Goal: Task Accomplishment & Management: Use online tool/utility

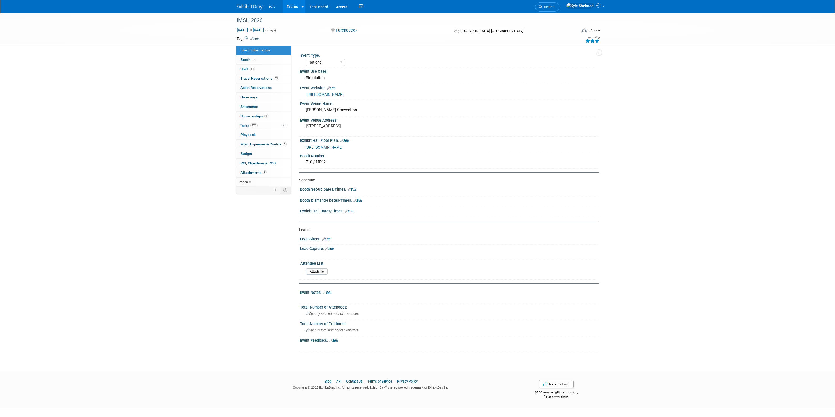
select select "National"
click at [293, 7] on link "Events" at bounding box center [292, 6] width 19 height 13
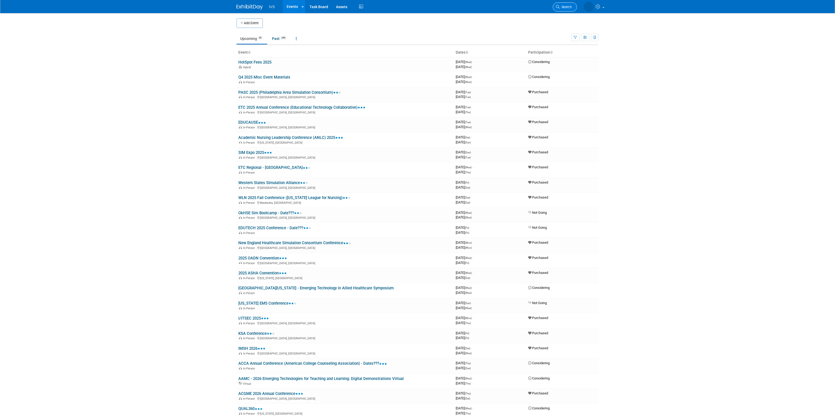
click at [554, 5] on span "Search" at bounding box center [548, 7] width 12 height 4
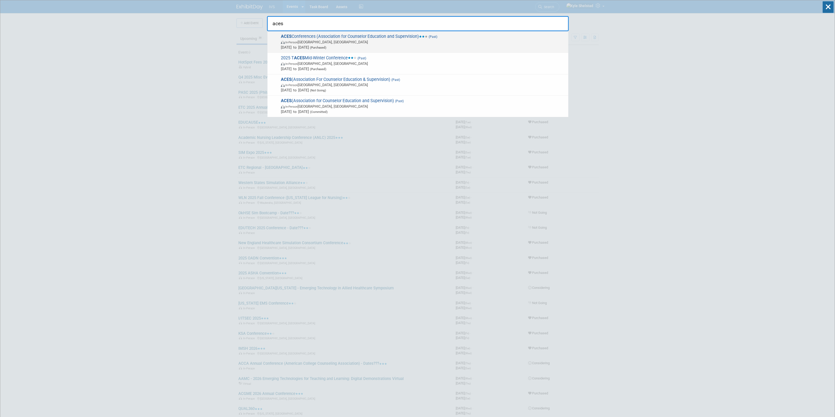
type input "aces"
click at [400, 36] on span "ACES Conferences (Association for Counselor Education and Supervision) (Past) I…" at bounding box center [422, 42] width 286 height 16
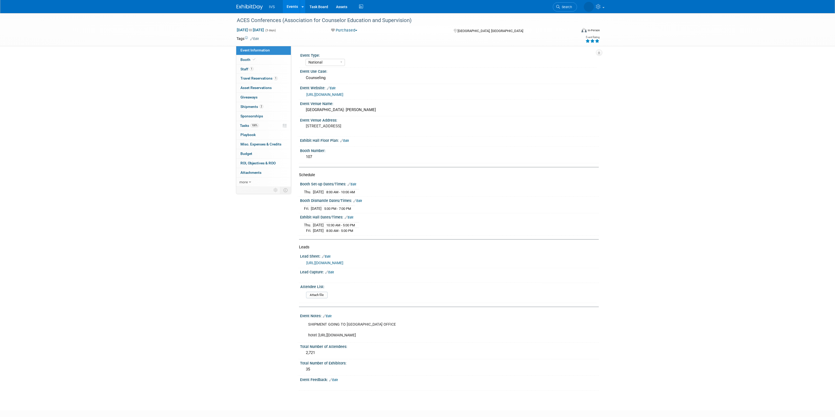
select select "National"
click at [381, 265] on div "https://intelligentvideosolutions-my.sharepoint.com/personal/kshelstad_ipivs_co…" at bounding box center [450, 263] width 289 height 6
click at [343, 262] on link "https://intelligentvideosolutions-my.sharepoint.com/personal/kshelstad_ipivs_co…" at bounding box center [324, 263] width 37 height 4
click at [295, 6] on link "Events" at bounding box center [292, 6] width 19 height 13
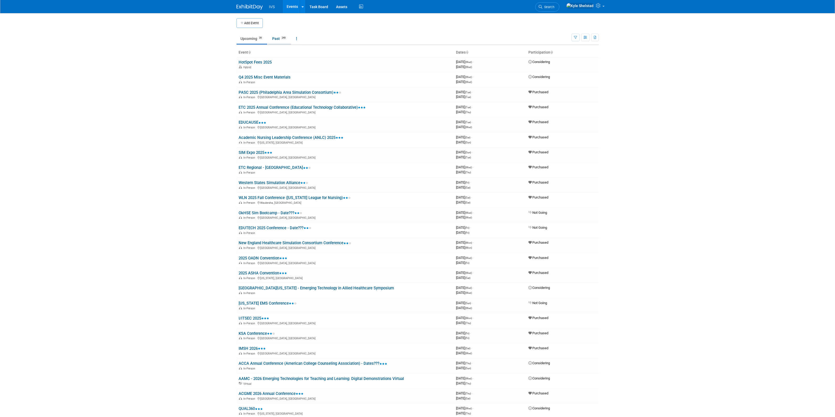
click at [274, 39] on link "Past 249" at bounding box center [279, 39] width 23 height 10
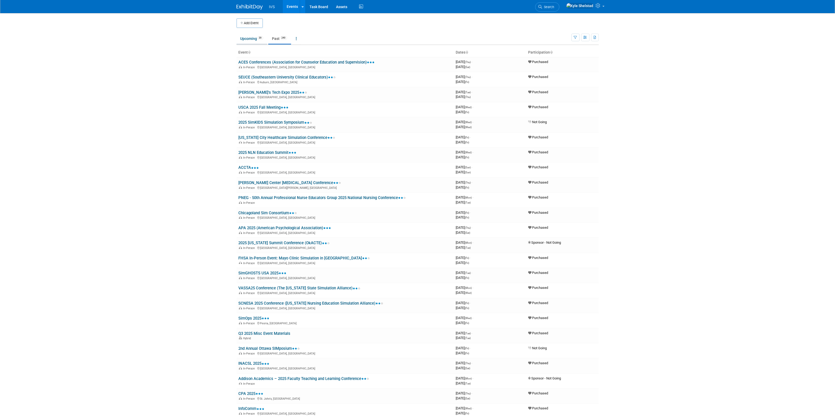
click at [258, 35] on link "Upcoming 39" at bounding box center [252, 39] width 31 height 10
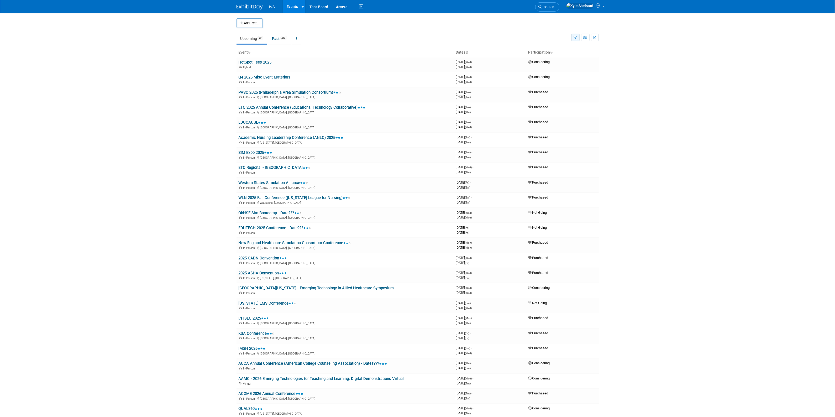
click at [577, 35] on button "button" at bounding box center [576, 38] width 8 height 8
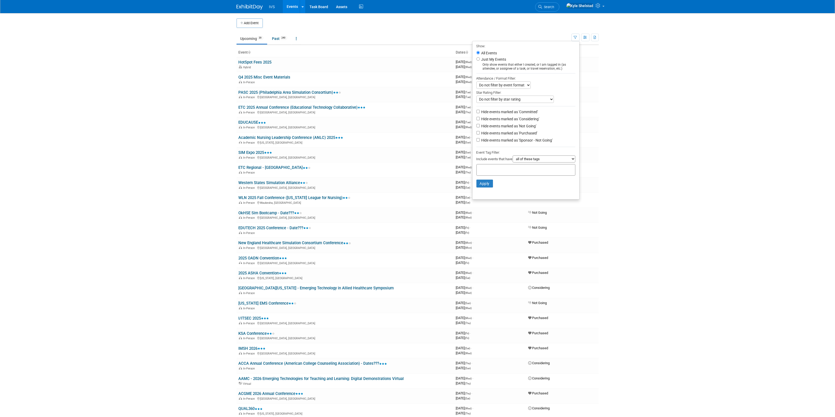
click at [530, 112] on label "Hide events marked as 'Committed'" at bounding box center [509, 111] width 58 height 5
click at [480, 112] on input "Hide events marked as 'Committed'" at bounding box center [477, 111] width 3 height 3
checkbox input "true"
click at [531, 119] on label "Hide events marked as 'Considering'" at bounding box center [509, 118] width 59 height 5
click at [480, 119] on input "Hide events marked as 'Considering'" at bounding box center [477, 118] width 3 height 3
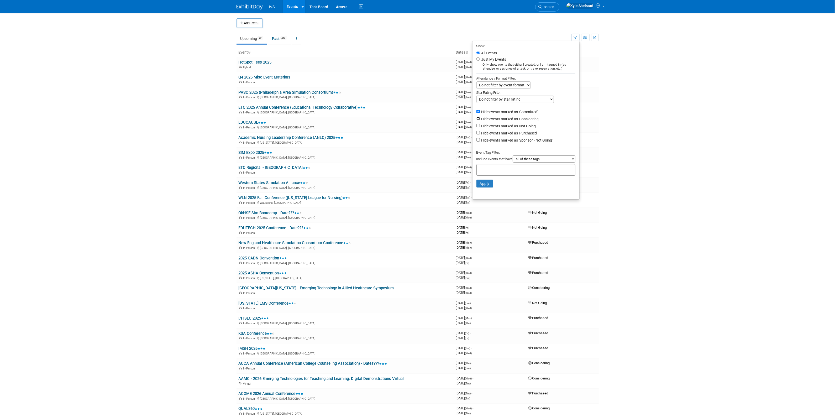
checkbox input "true"
click at [531, 128] on label "Hide events marked as 'Not Going'" at bounding box center [508, 125] width 56 height 5
click at [480, 127] on input "Hide events marked as 'Not Going'" at bounding box center [477, 125] width 3 height 3
checkbox input "true"
click at [532, 142] on label "Hide events marked as 'Sponsor - Not Going'" at bounding box center [516, 140] width 72 height 5
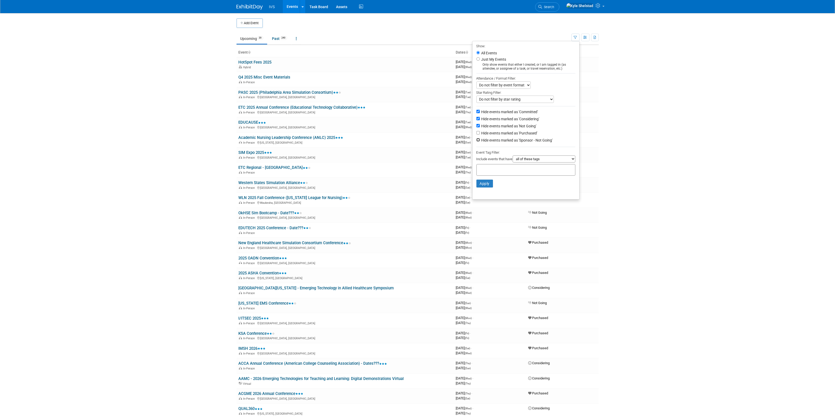
click at [480, 142] on input "Hide events marked as 'Sponsor - Not Going'" at bounding box center [477, 139] width 3 height 3
checkbox input "true"
click at [486, 187] on button "Apply" at bounding box center [484, 184] width 17 height 8
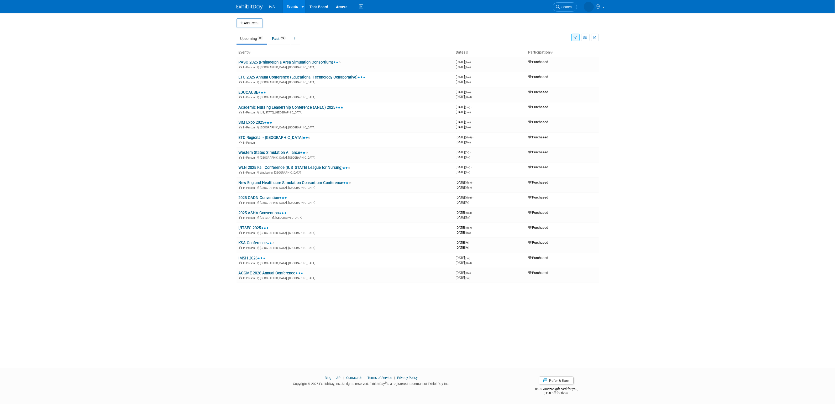
click at [574, 39] on button "button" at bounding box center [576, 38] width 8 height 8
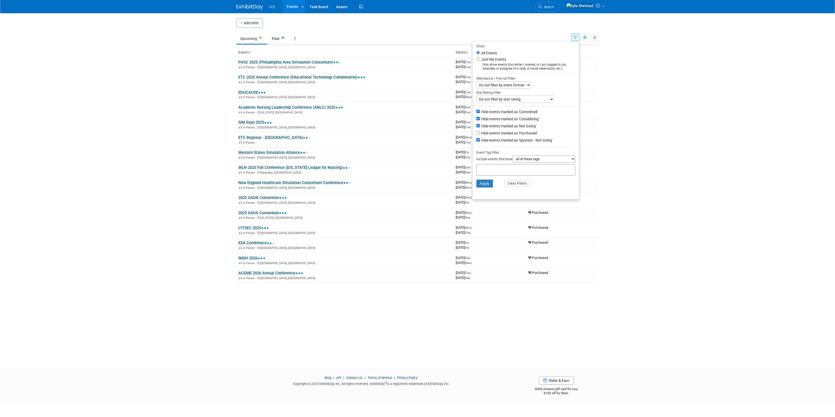
click at [524, 111] on label "Hide events marked as 'Committed'" at bounding box center [509, 111] width 58 height 5
click at [480, 111] on input "Hide events marked as 'Committed'" at bounding box center [477, 111] width 3 height 3
checkbox input "false"
click at [517, 135] on label "Hide events marked as 'Purchased'" at bounding box center [508, 132] width 57 height 5
click at [480, 134] on input "Hide events marked as 'Purchased'" at bounding box center [477, 132] width 3 height 3
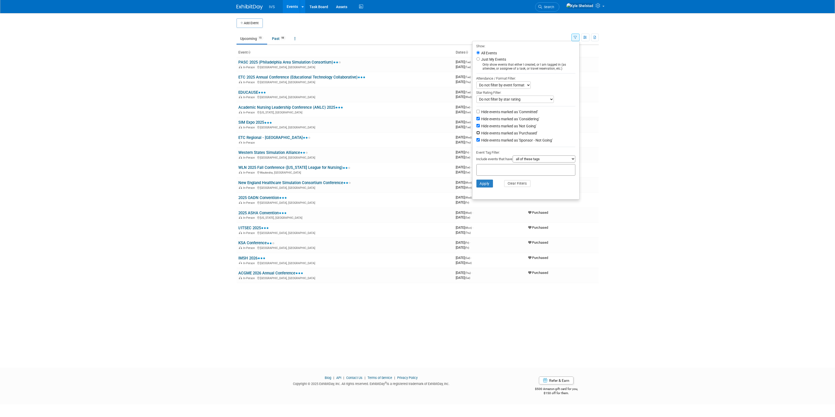
checkbox input "true"
click at [484, 184] on button "Apply" at bounding box center [484, 184] width 17 height 8
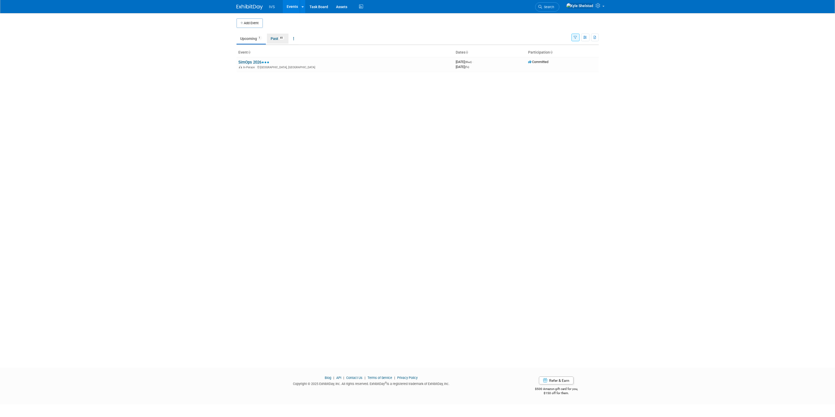
click at [277, 37] on link "Past 85" at bounding box center [278, 39] width 22 height 10
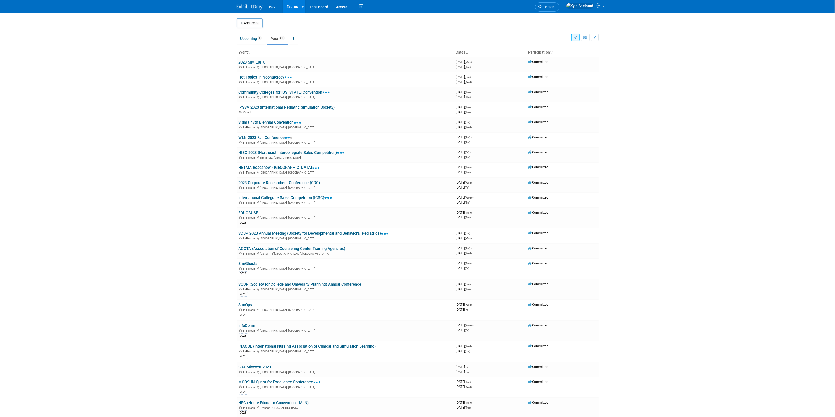
click at [575, 39] on icon "button" at bounding box center [575, 37] width 3 height 3
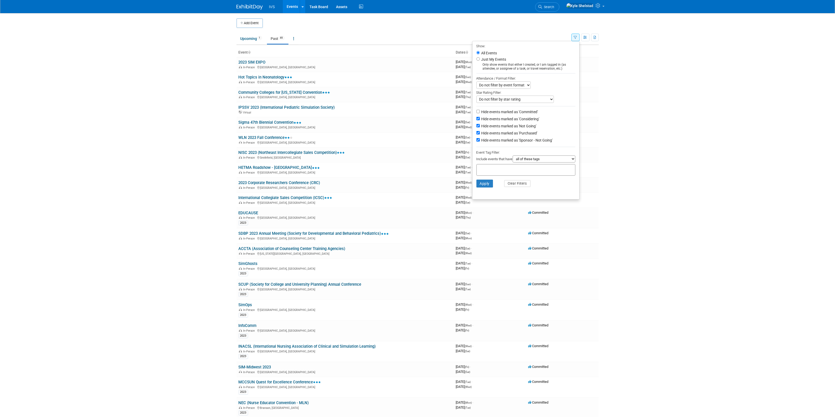
click at [520, 110] on label "Hide events marked as 'Committed'" at bounding box center [509, 111] width 58 height 5
click at [480, 110] on input "Hide events marked as 'Committed'" at bounding box center [477, 111] width 3 height 3
checkbox input "true"
click at [520, 135] on label "Hide events marked as 'Purchased'" at bounding box center [508, 132] width 57 height 5
click at [480, 134] on input "Hide events marked as 'Purchased'" at bounding box center [477, 132] width 3 height 3
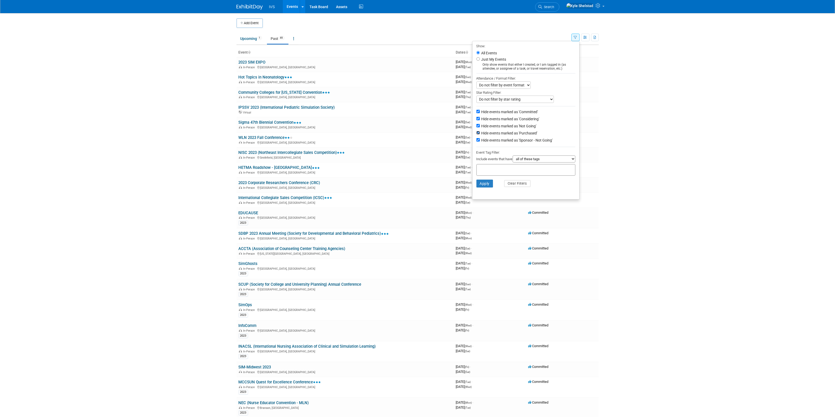
checkbox input "false"
click at [485, 184] on button "Apply" at bounding box center [484, 184] width 17 height 8
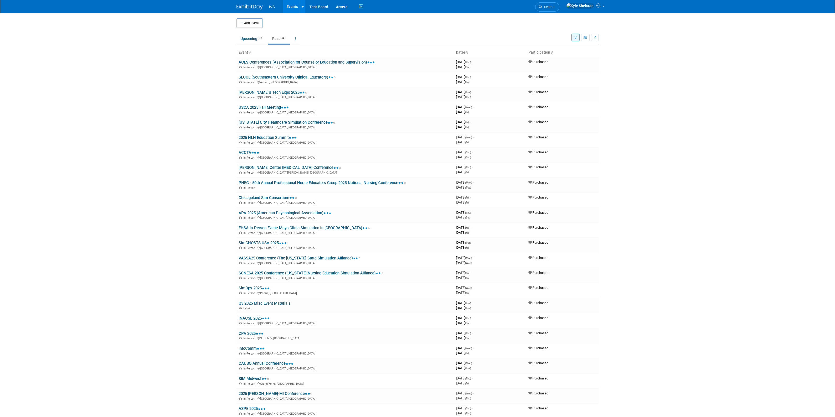
click at [256, 63] on link "ACES Conferences (Association for Counselor Education and Supervision)" at bounding box center [307, 62] width 136 height 5
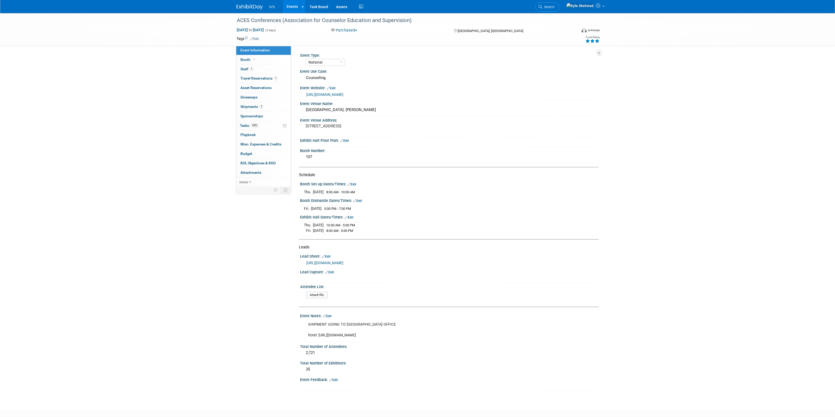
select select "National"
click at [269, 98] on link "0 Giveaways 0" at bounding box center [263, 97] width 55 height 9
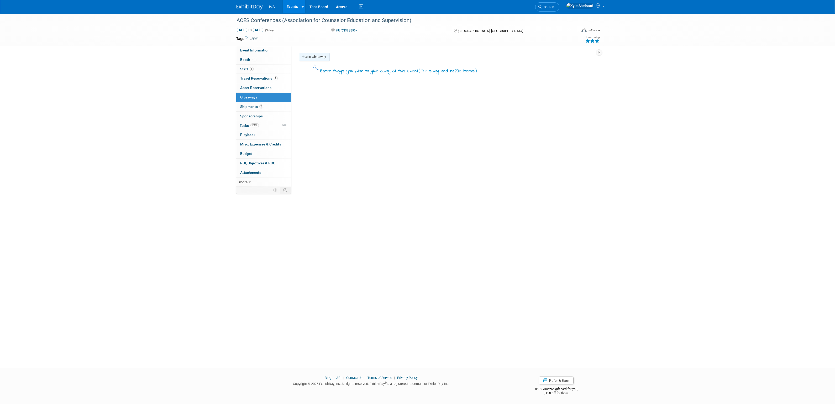
click at [313, 60] on link "Add Giveaway" at bounding box center [314, 57] width 30 height 8
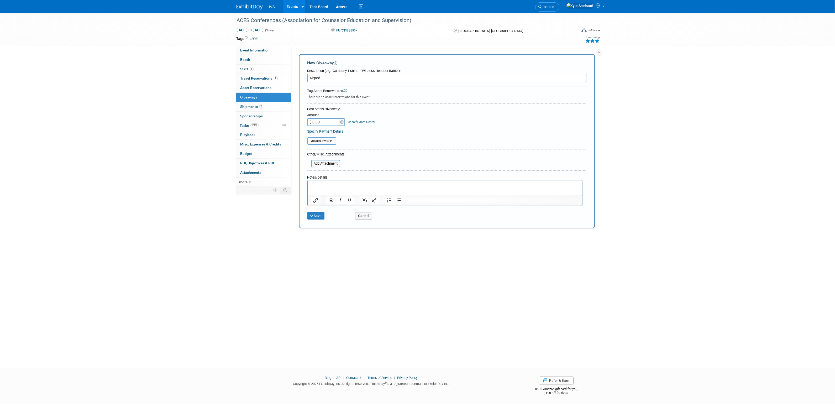
type input "Airpod"
click at [324, 122] on input "$ 0.00" at bounding box center [323, 122] width 33 height 8
type input "$ 109.50"
click at [315, 216] on button "Save" at bounding box center [315, 215] width 17 height 7
